Goal: Task Accomplishment & Management: Complete application form

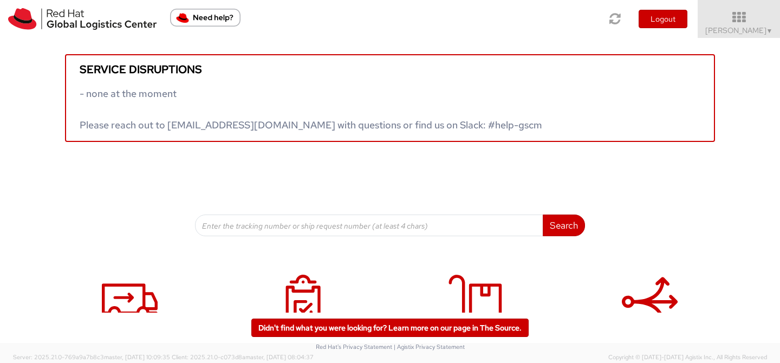
scroll to position [57, 0]
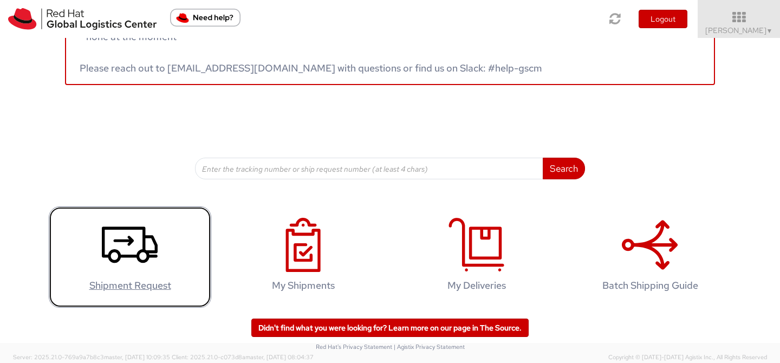
click at [145, 243] on use at bounding box center [130, 245] width 56 height 36
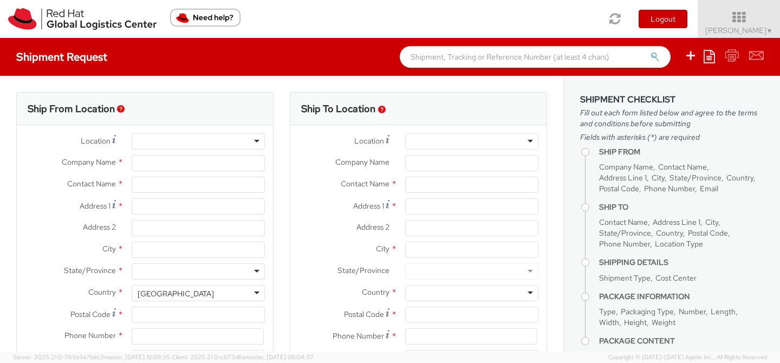
select select "512"
select select
click at [175, 166] on input "Company Name *" at bounding box center [198, 163] width 133 height 16
type input "Red Hat"
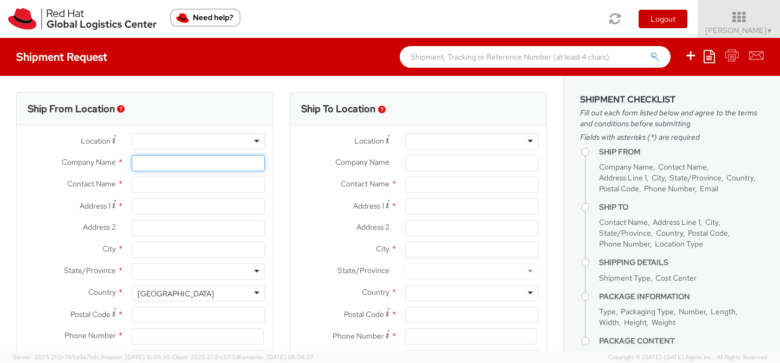
type input "[PERSON_NAME]"
type input "lburwell@redhat.com"
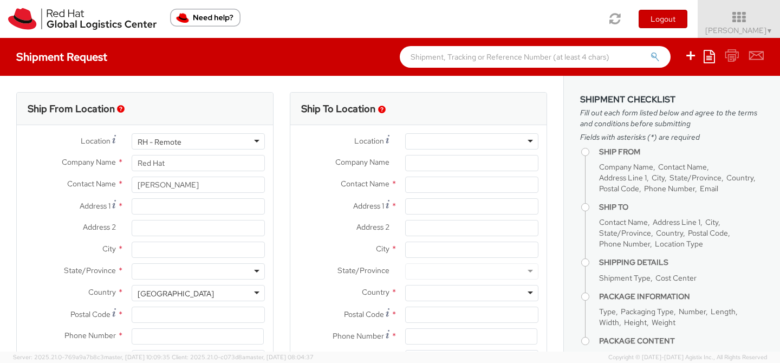
click at [176, 164] on input "Red Hat" at bounding box center [198, 163] width 133 height 16
type input "R"
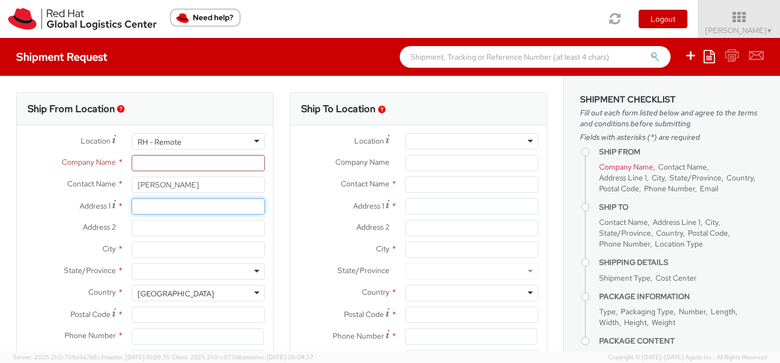
click at [169, 205] on input "Address 1 *" at bounding box center [198, 206] width 133 height 16
paste input "55 Costilla St, Colorado Springs, CO 80903"
type input "55 Costilla St, Colorado Springs, CO 80903"
